Goal: Task Accomplishment & Management: Use online tool/utility

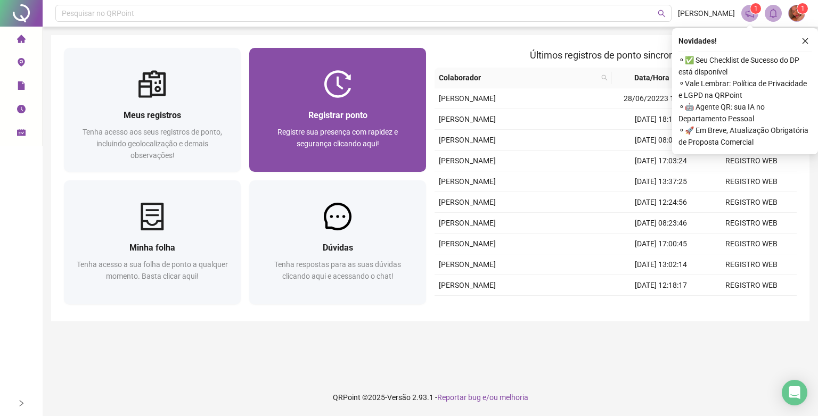
click at [397, 165] on div "Registrar ponto Registre sua presença com rapidez e segurança clicando aqui!" at bounding box center [337, 135] width 177 height 74
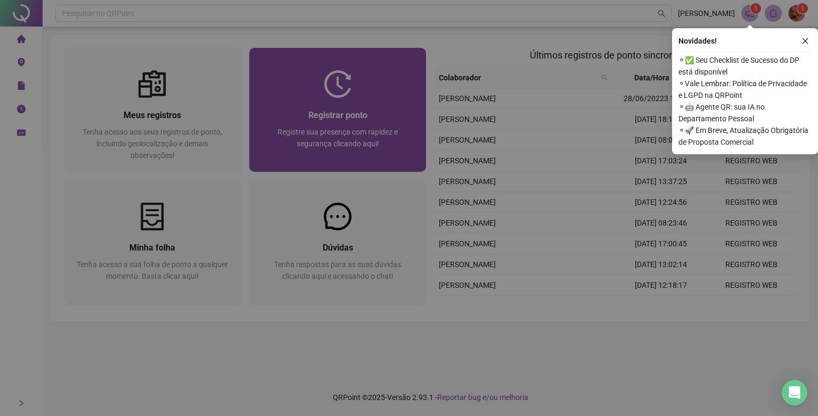
click at [397, 165] on form "08:11:02 Empregador : Colaborador : REGISTRAR PONTO SOLICITAR AJUSTE" at bounding box center [408, 167] width 347 height 106
click at [397, 165] on strong "Colaborador" at bounding box center [408, 162] width 48 height 10
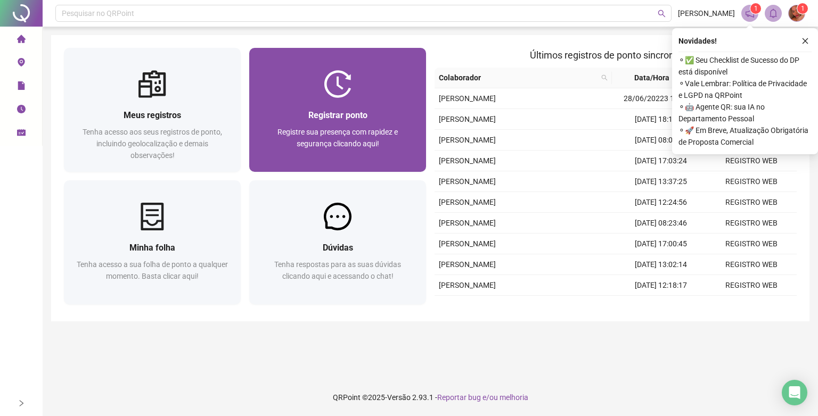
click at [397, 165] on div "Registrar ponto Registre sua presença com rapidez e segurança clicando aqui!" at bounding box center [337, 135] width 177 height 74
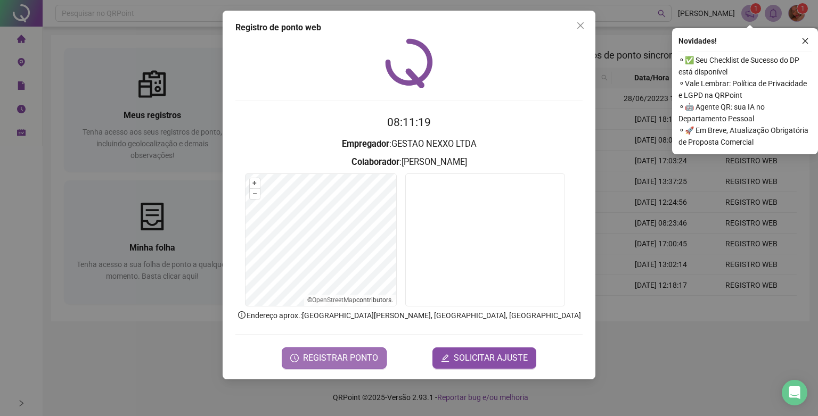
click at [339, 362] on span "REGISTRAR PONTO" at bounding box center [340, 358] width 75 height 13
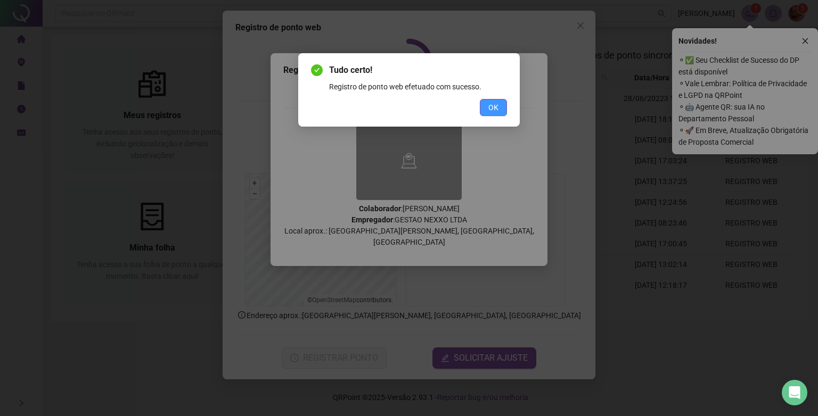
click at [497, 111] on span "OK" at bounding box center [493, 108] width 10 height 12
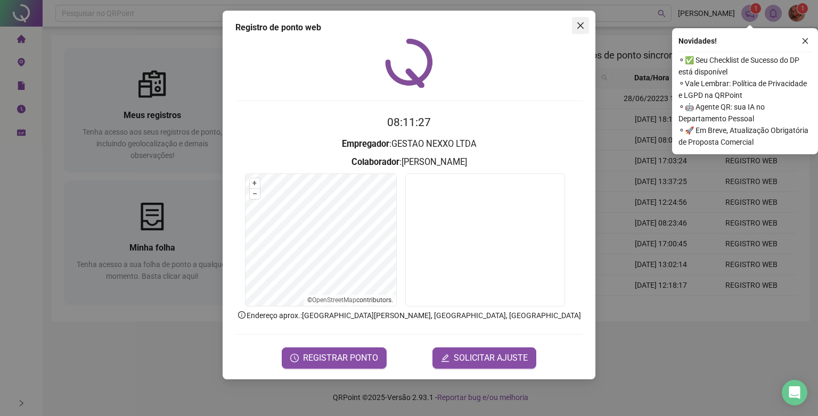
click at [582, 27] on icon "close" at bounding box center [580, 25] width 6 height 6
